Goal: Check status: Check status

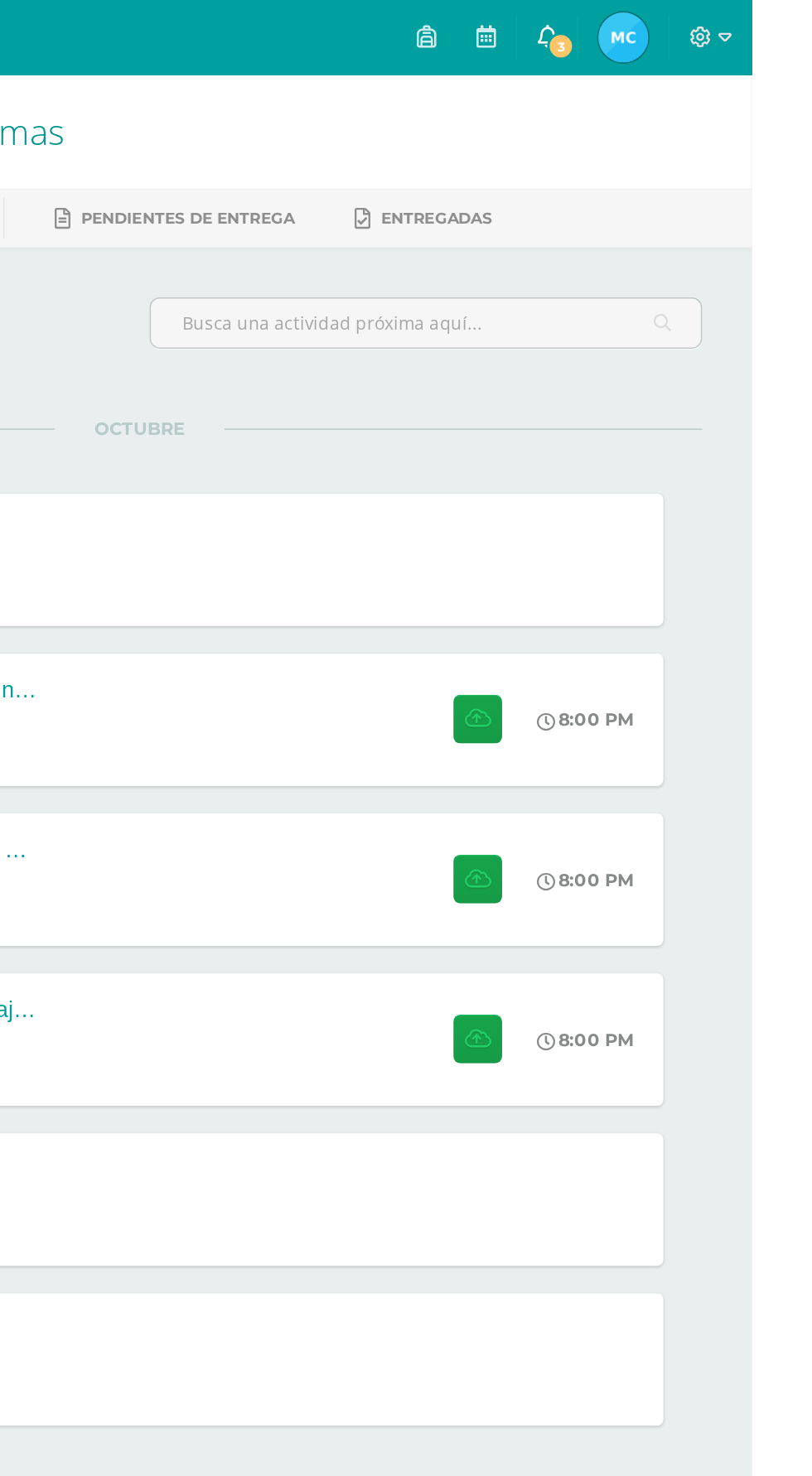
click at [694, 30] on span "3" at bounding box center [685, 31] width 18 height 18
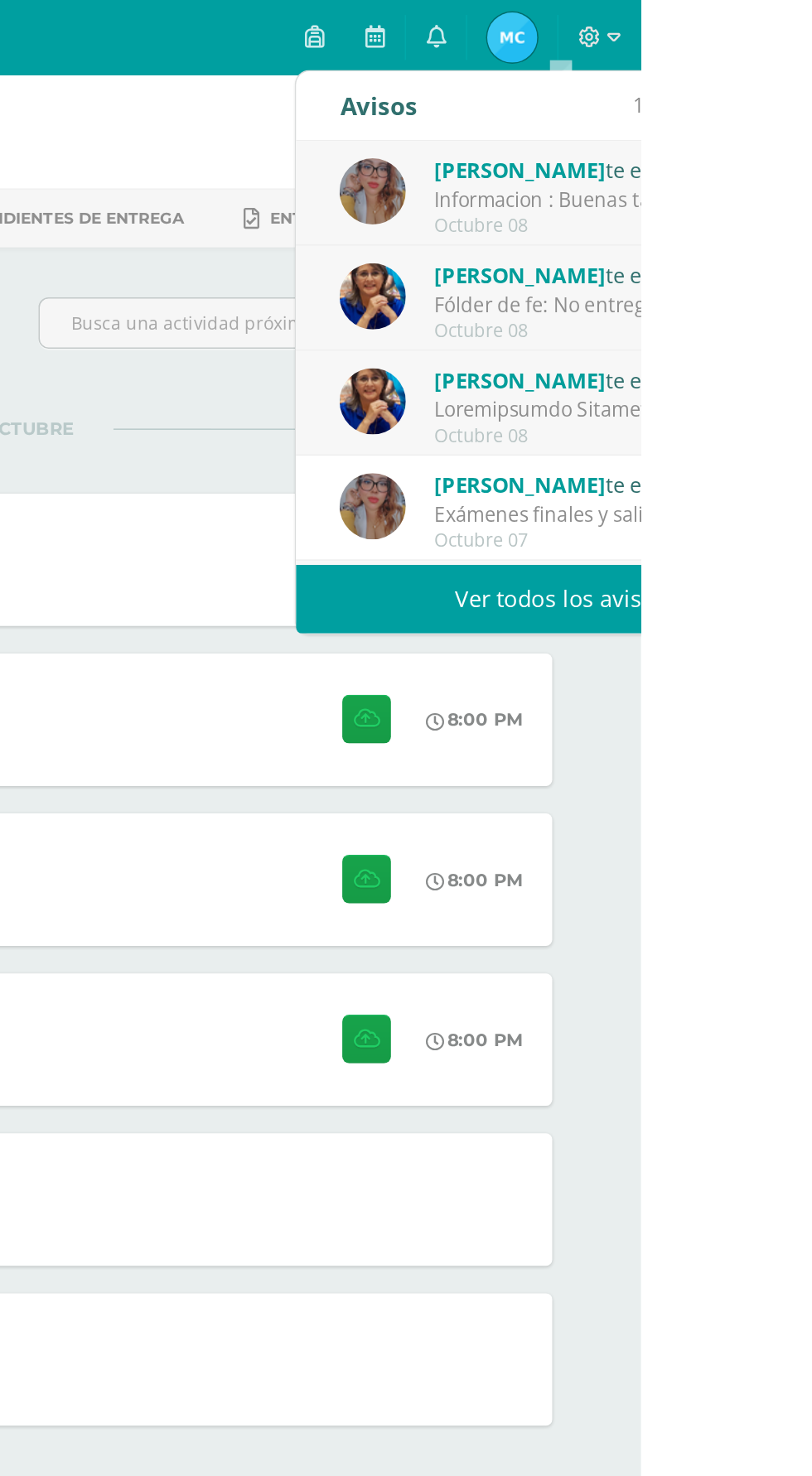
click at [811, 330] on div "Nohelia Hernández te envió un aviso" at bounding box center [789, 321] width 230 height 22
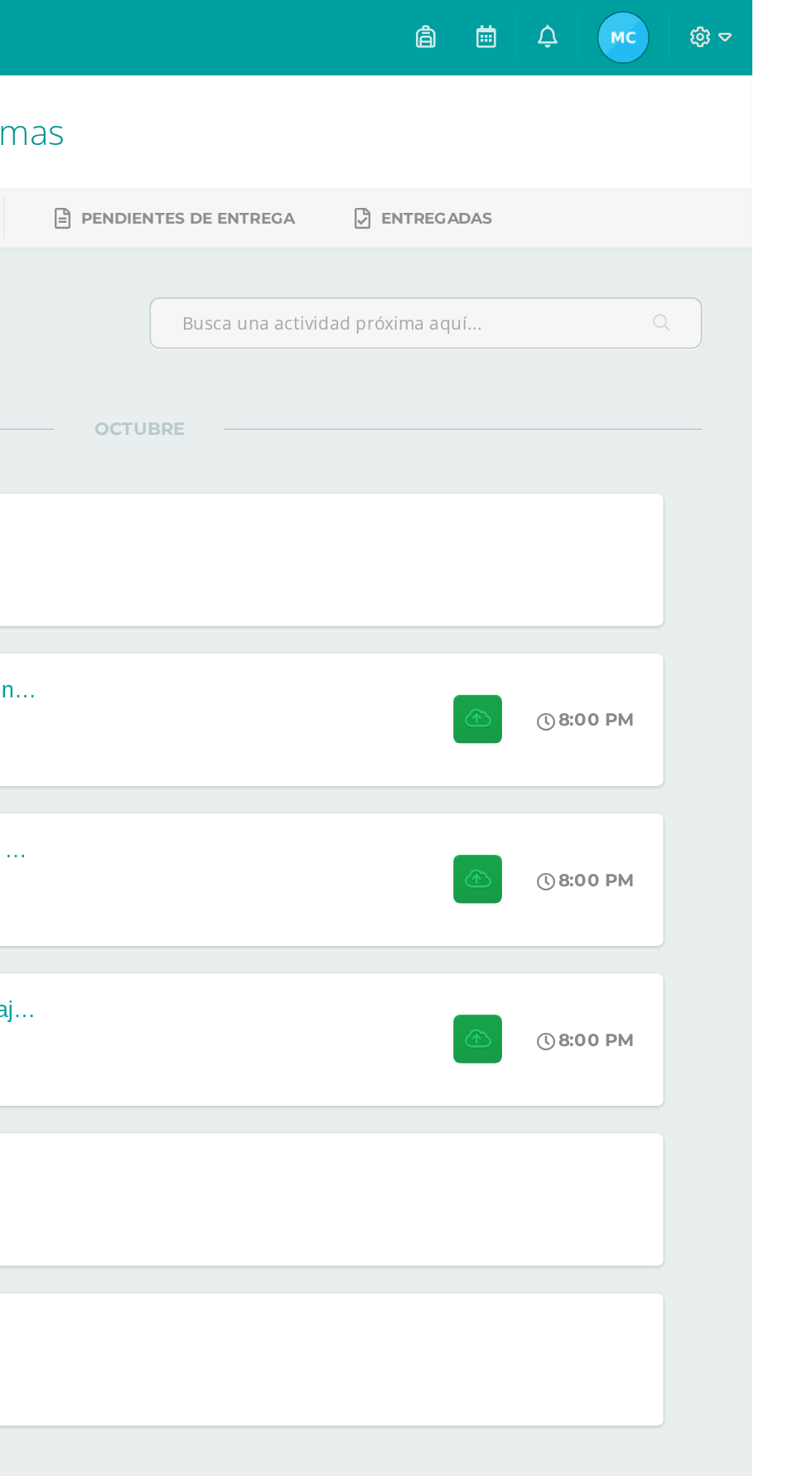
click at [743, 31] on img at bounding box center [726, 24] width 33 height 33
click at [743, 26] on img at bounding box center [726, 24] width 33 height 33
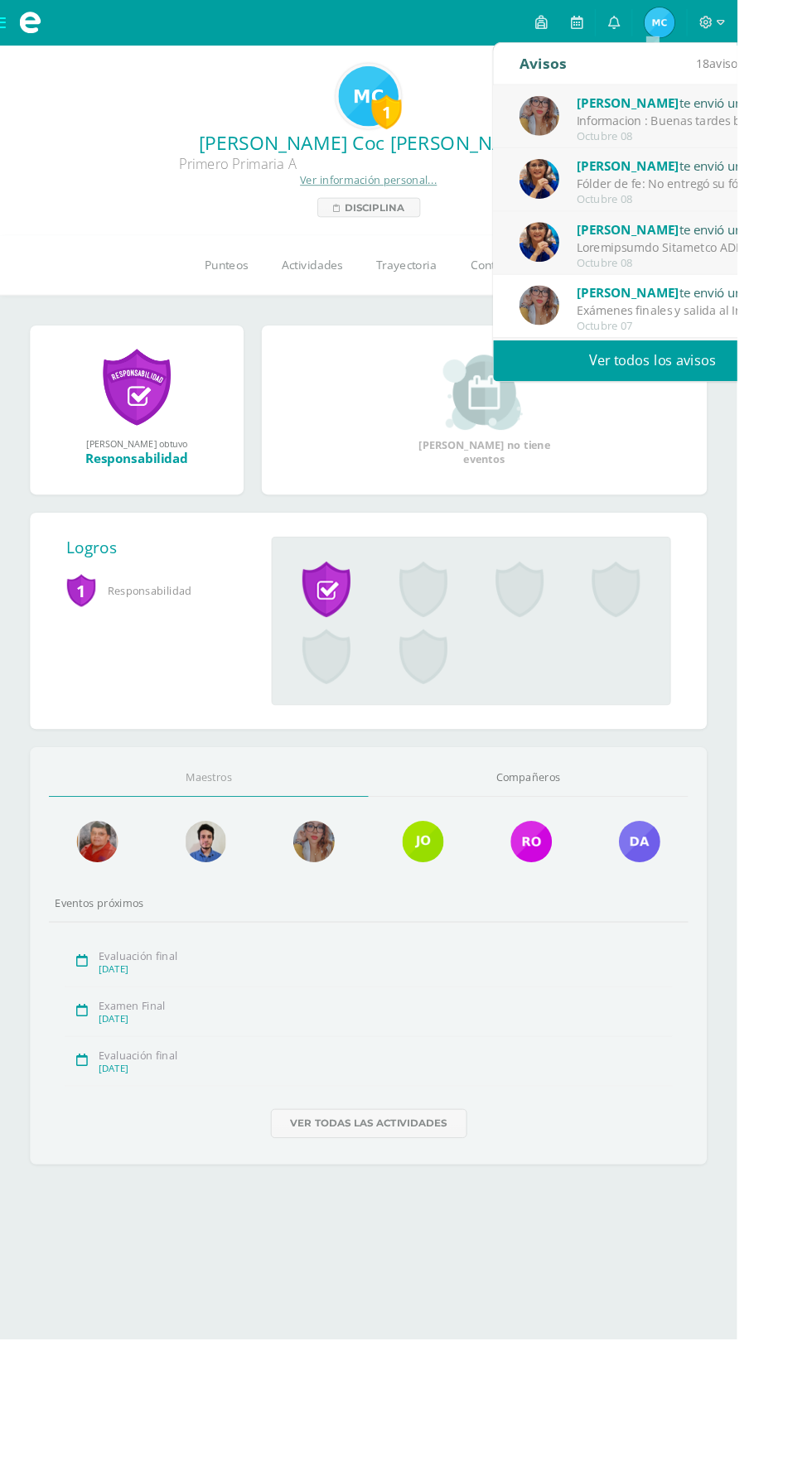
click at [801, 126] on div "Informacion : Buenas tardes bendiciones, el curso de educacion financiera cierr…" at bounding box center [750, 133] width 230 height 19
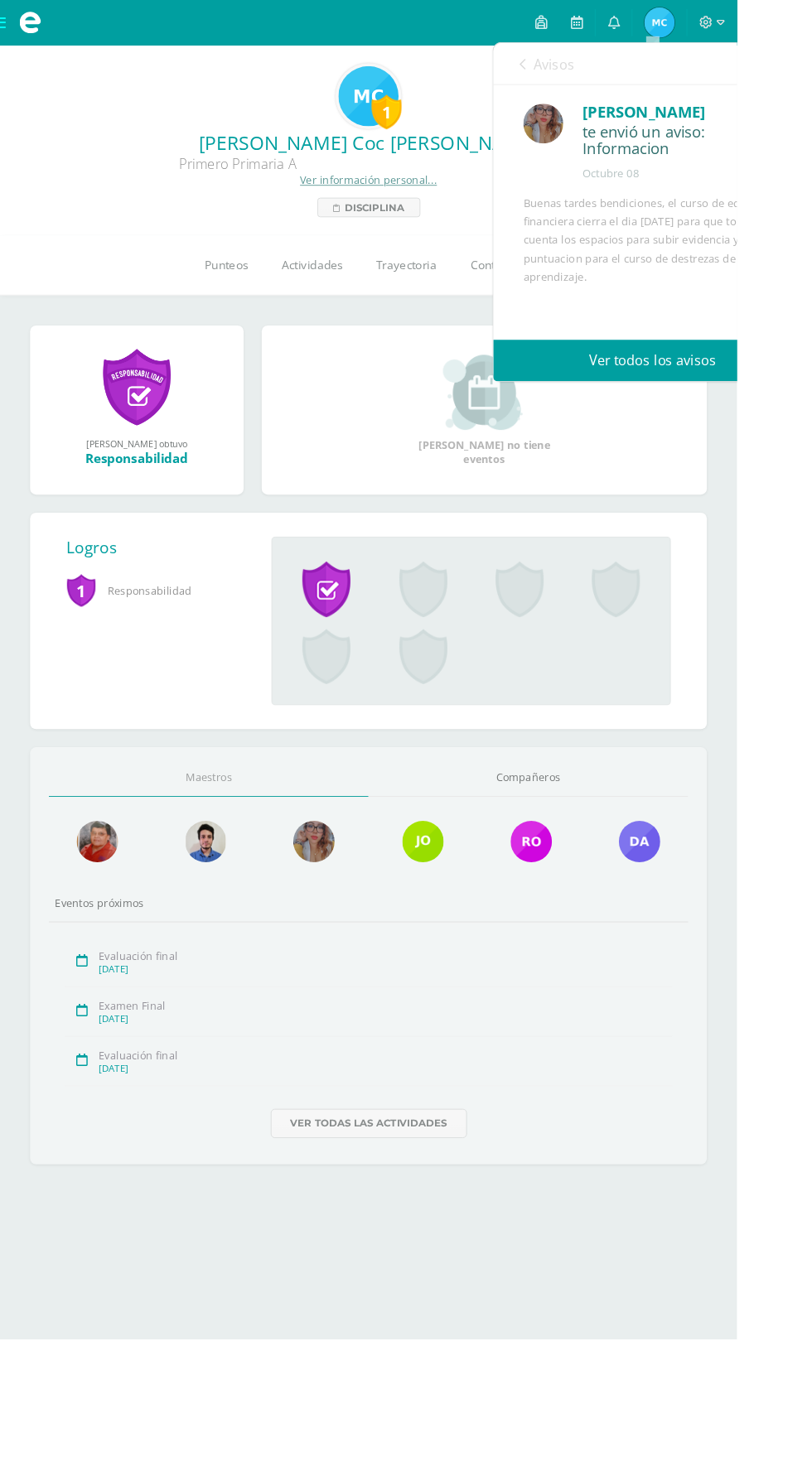
click at [810, 238] on div "Buenas tardes bendiciones, el curso de educacion financiera cierra el dia mierc…" at bounding box center [718, 325] width 284 height 223
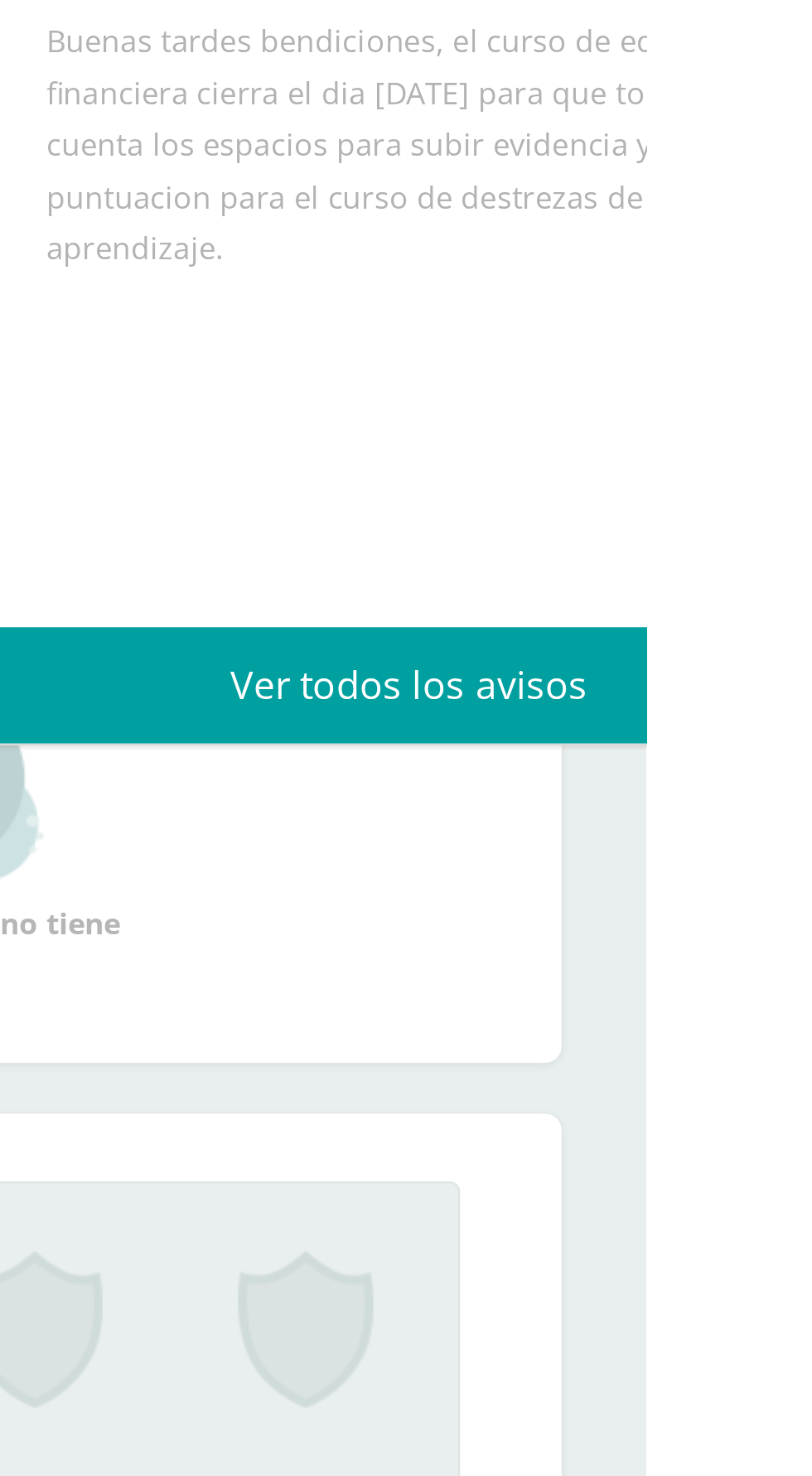
scroll to position [119, 0]
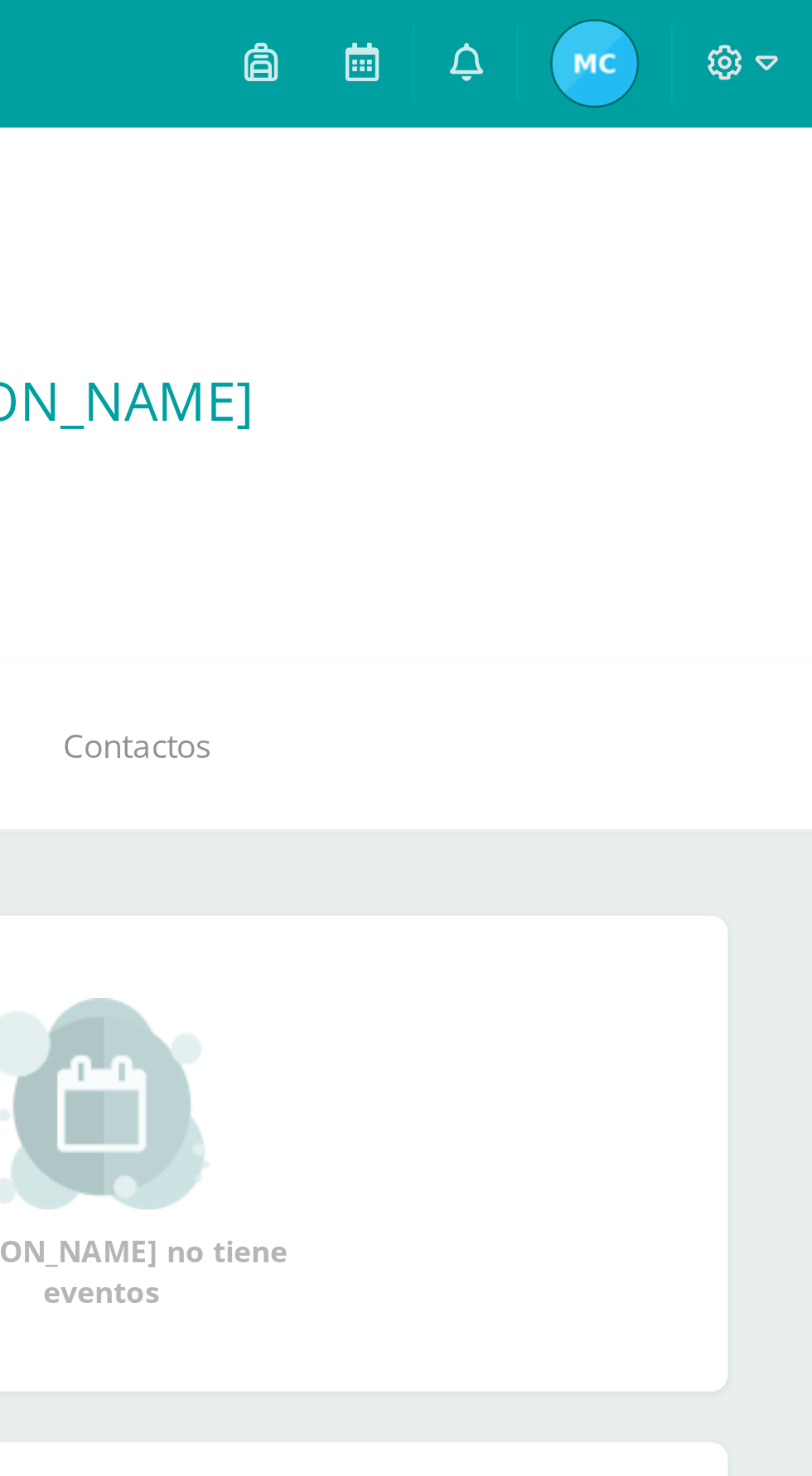
click at [725, 37] on img at bounding box center [726, 24] width 33 height 33
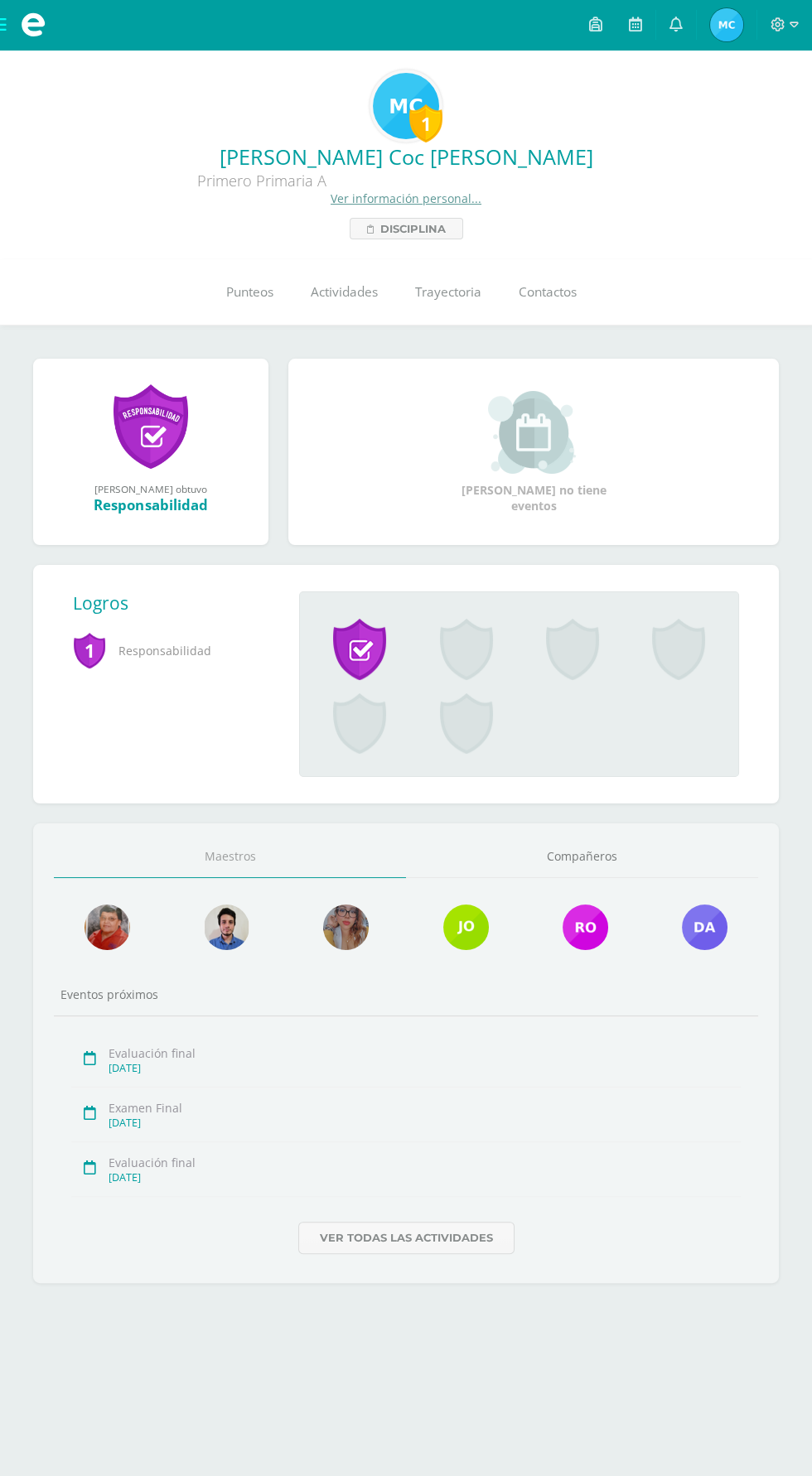
click at [744, 24] on span "Mía Jimena Mi Perfil" at bounding box center [726, 24] width 40 height 33
click at [719, 20] on img at bounding box center [726, 24] width 33 height 33
click at [250, 298] on span "Punteos" at bounding box center [250, 291] width 47 height 17
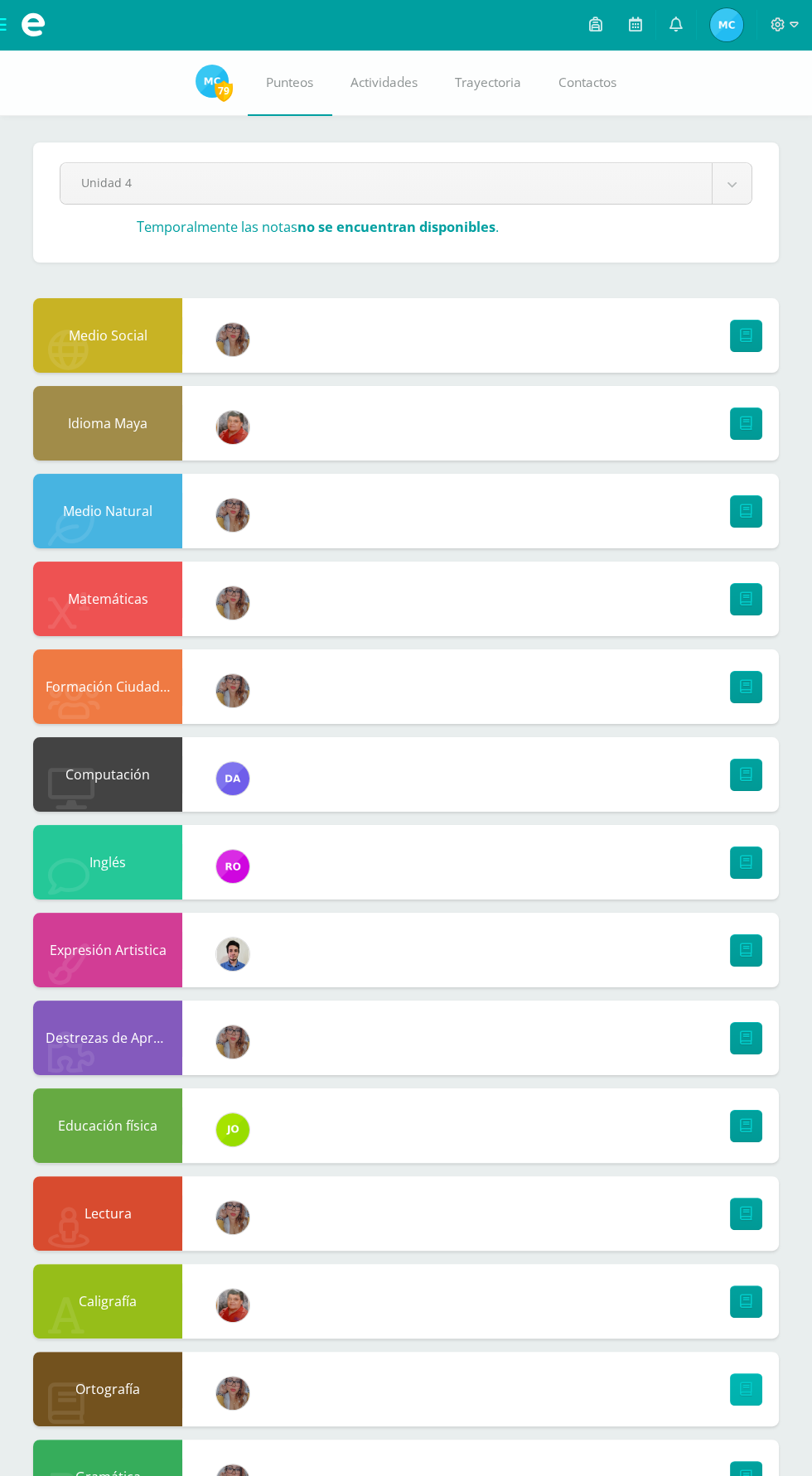
click at [745, 1386] on icon at bounding box center [746, 1389] width 13 height 14
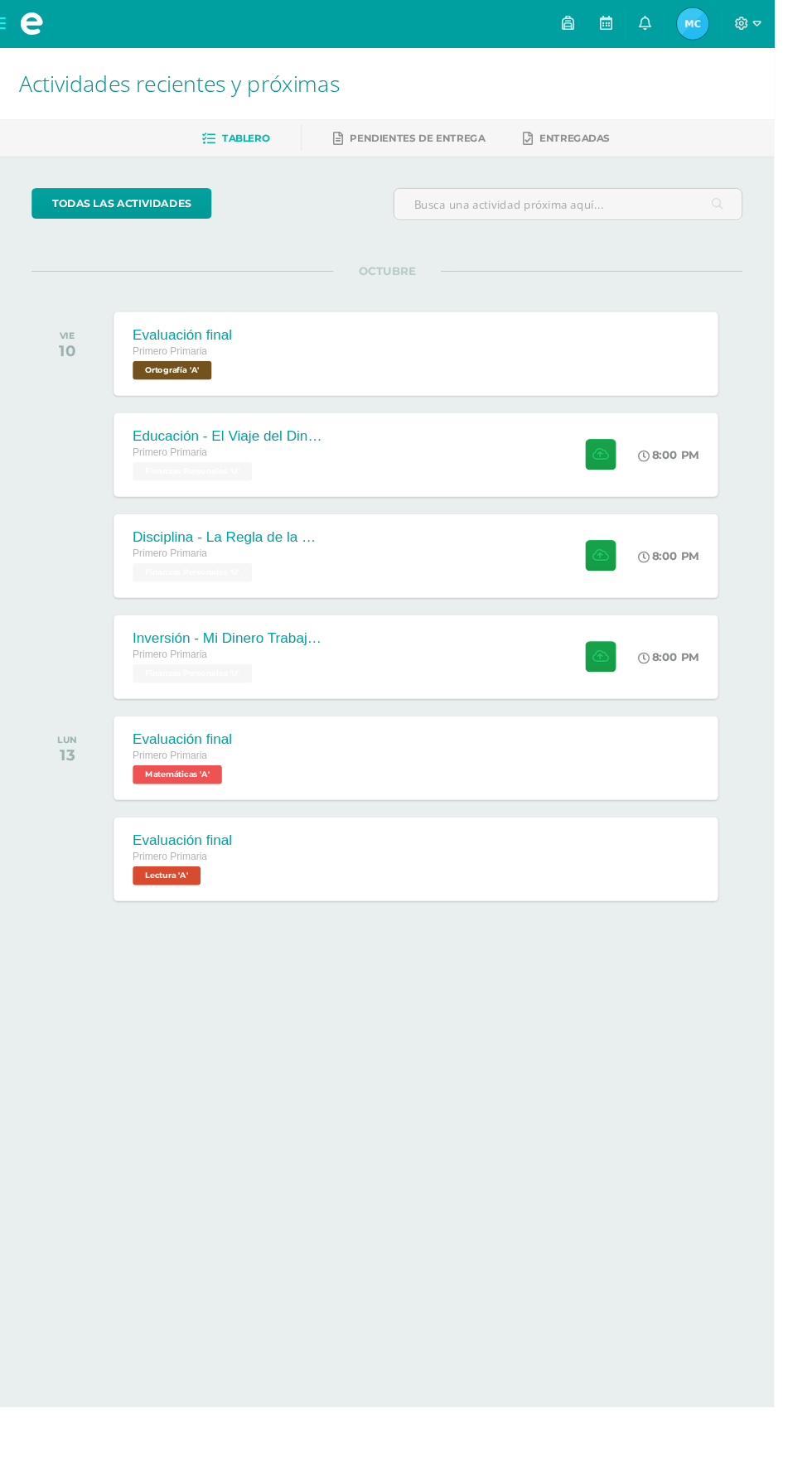
click at [746, 24] on span "[PERSON_NAME] Mi Perfil" at bounding box center [726, 24] width 40 height 33
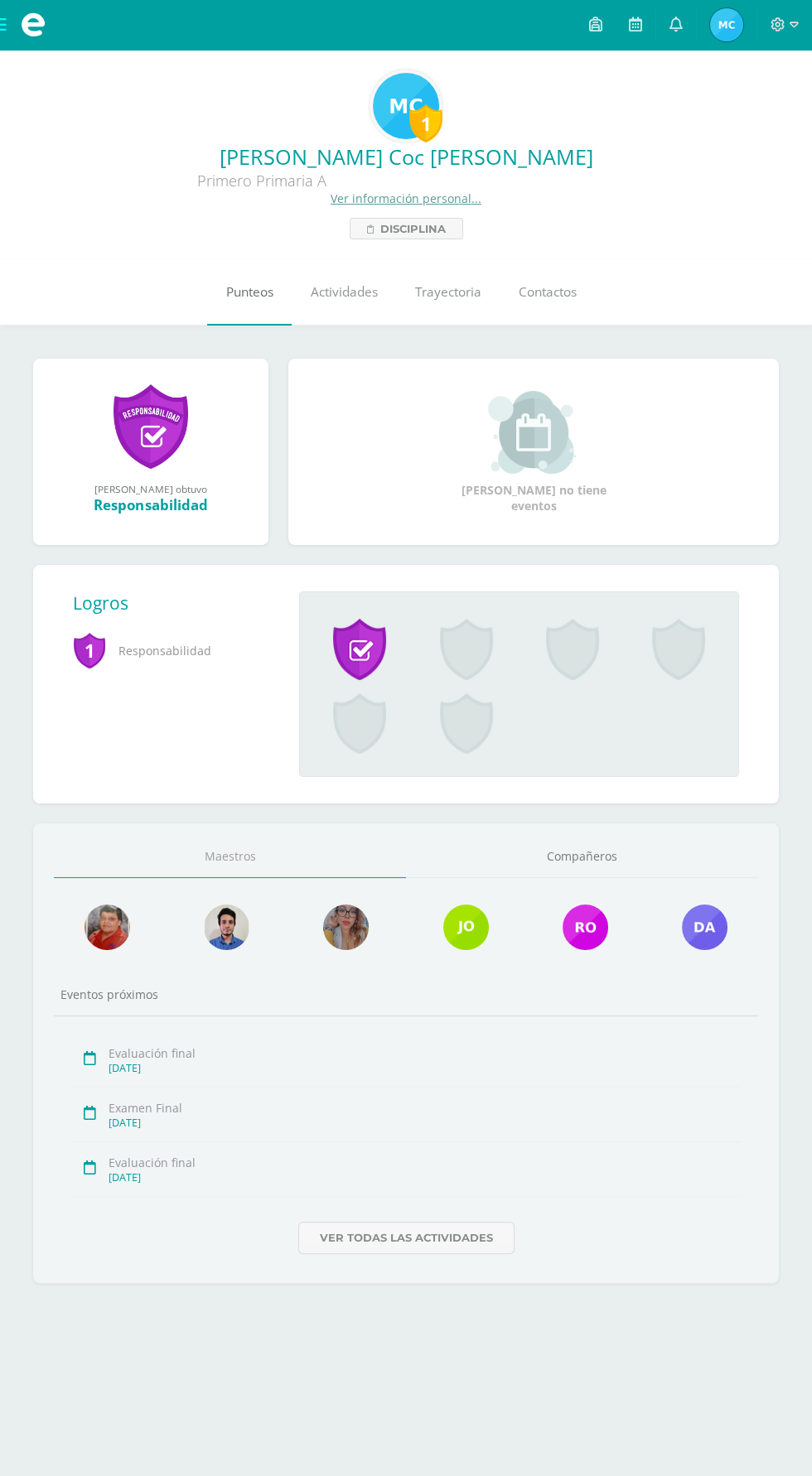
click at [239, 292] on span "Punteos" at bounding box center [250, 291] width 47 height 17
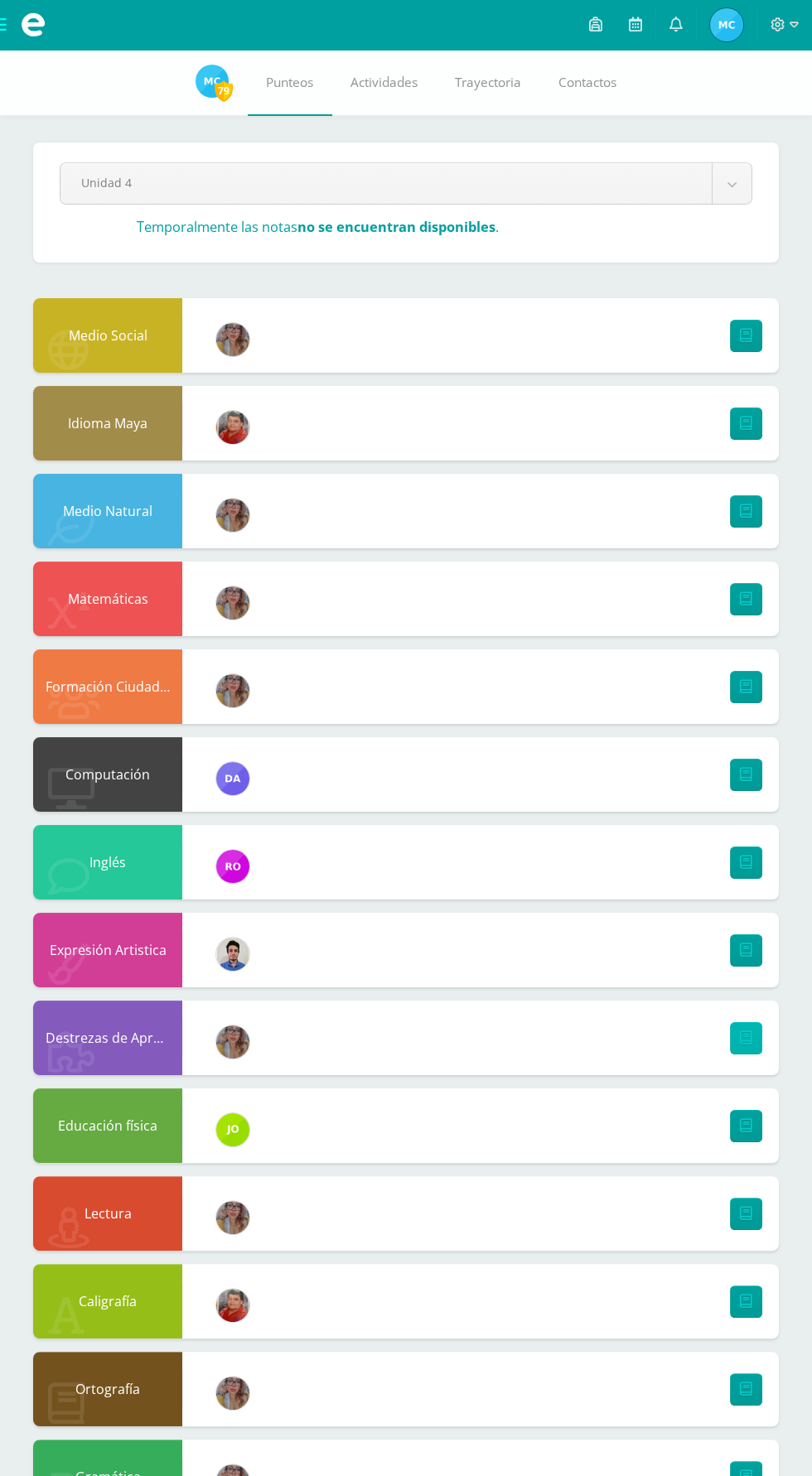
click at [748, 1036] on icon at bounding box center [746, 1038] width 13 height 14
click at [745, 1390] on icon at bounding box center [746, 1389] width 13 height 14
